Goal: Navigation & Orientation: Find specific page/section

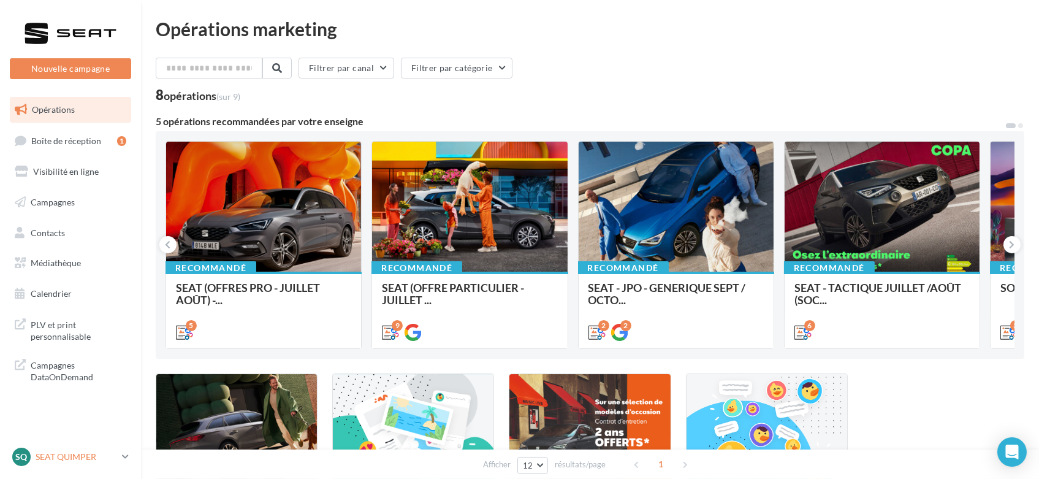
drag, startPoint x: 49, startPoint y: 461, endPoint x: 50, endPoint y: 468, distance: 6.9
click at [50, 468] on link "SQ SEAT QUIMPER SEAT-[GEOGRAPHIC_DATA]" at bounding box center [70, 456] width 121 height 23
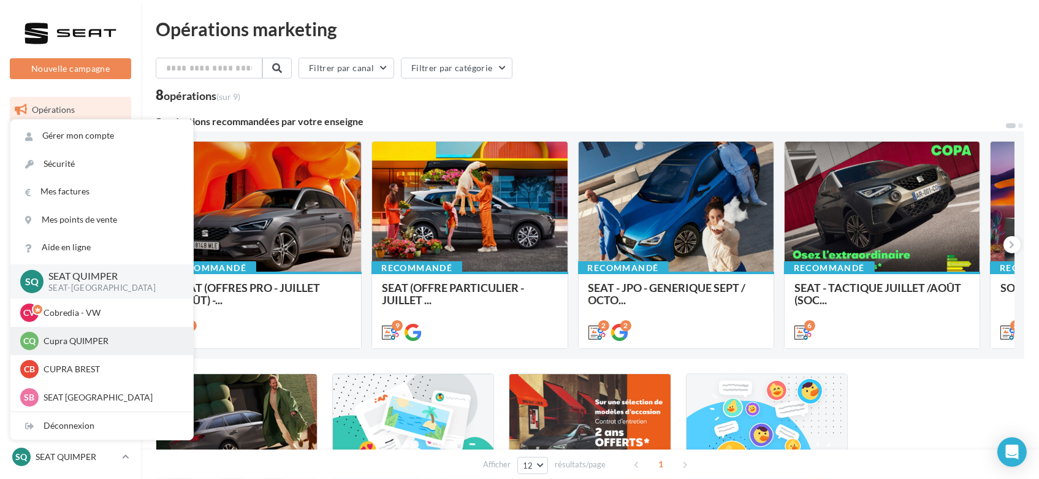
click at [85, 338] on p "Cupra QUIMPER" at bounding box center [111, 341] width 135 height 12
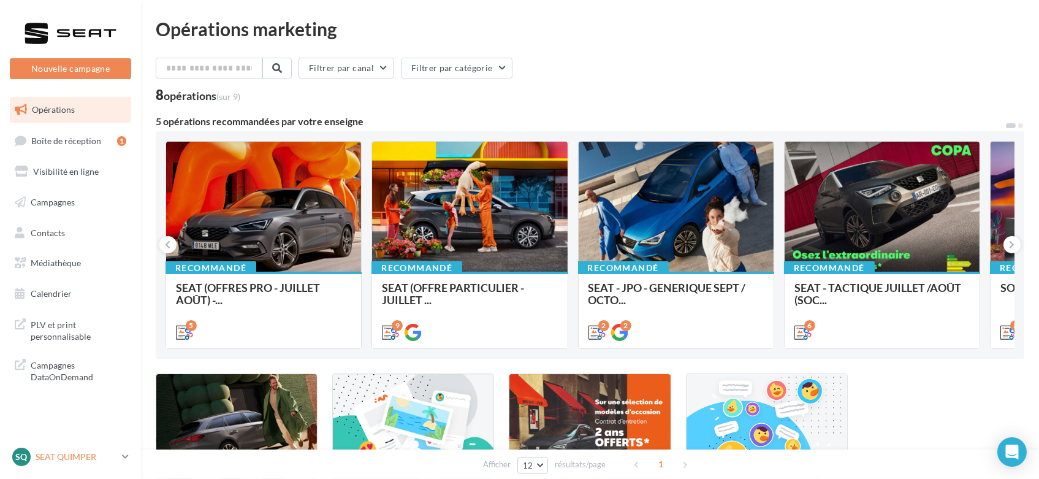
click at [65, 456] on p "SEAT QUIMPER" at bounding box center [76, 456] width 81 height 12
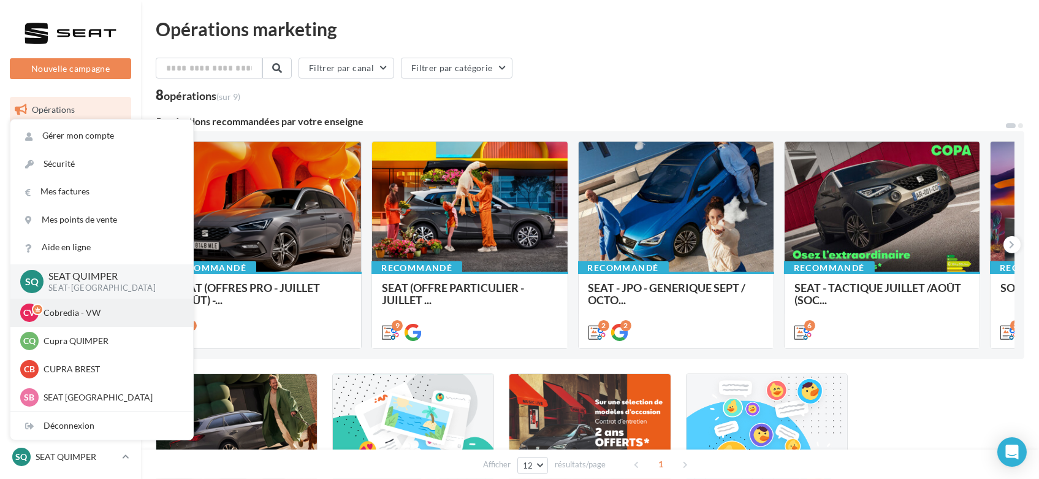
click at [93, 309] on p "Cobredia - VW" at bounding box center [111, 312] width 135 height 12
